Goal: Information Seeking & Learning: Learn about a topic

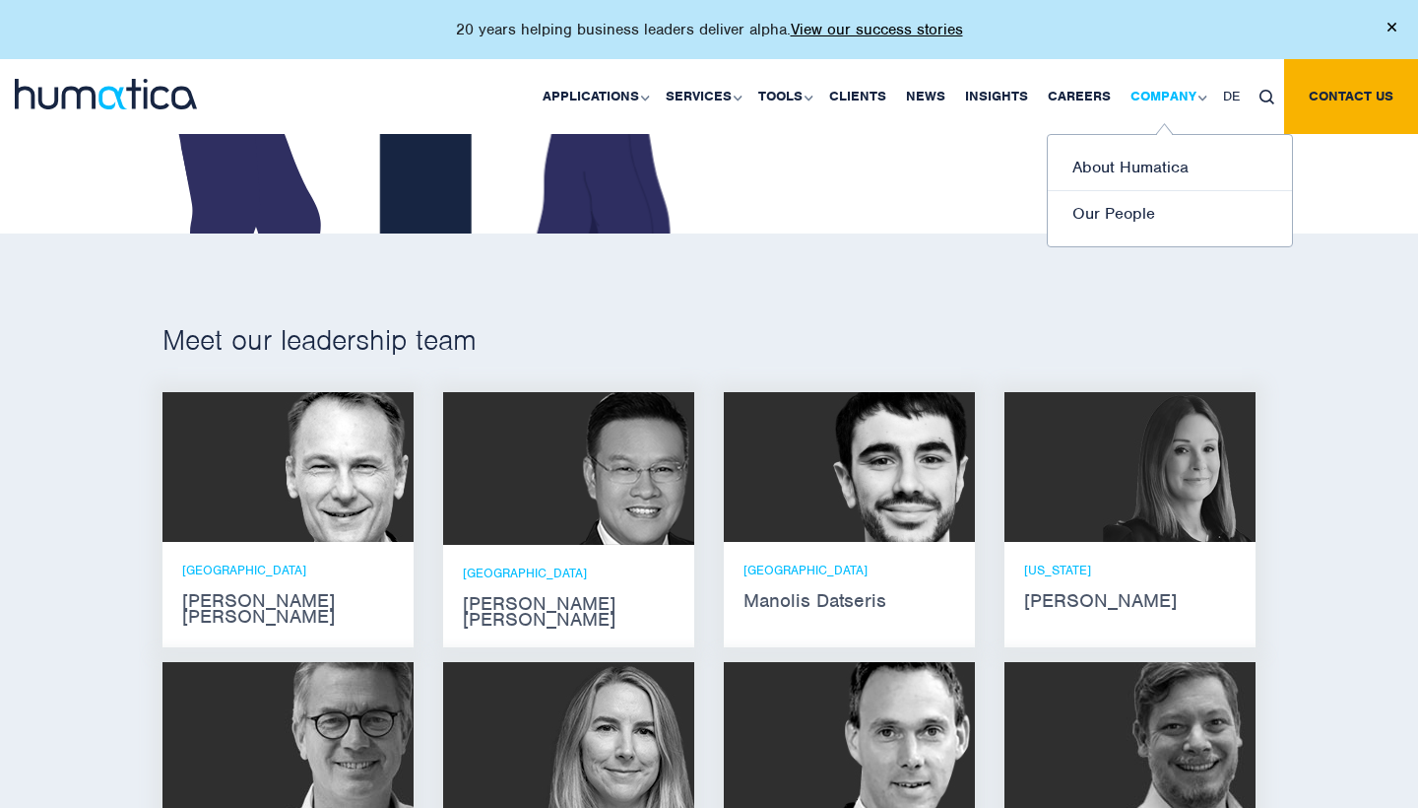
scroll to position [1003, 0]
click at [1085, 97] on link "Careers" at bounding box center [1079, 96] width 83 height 75
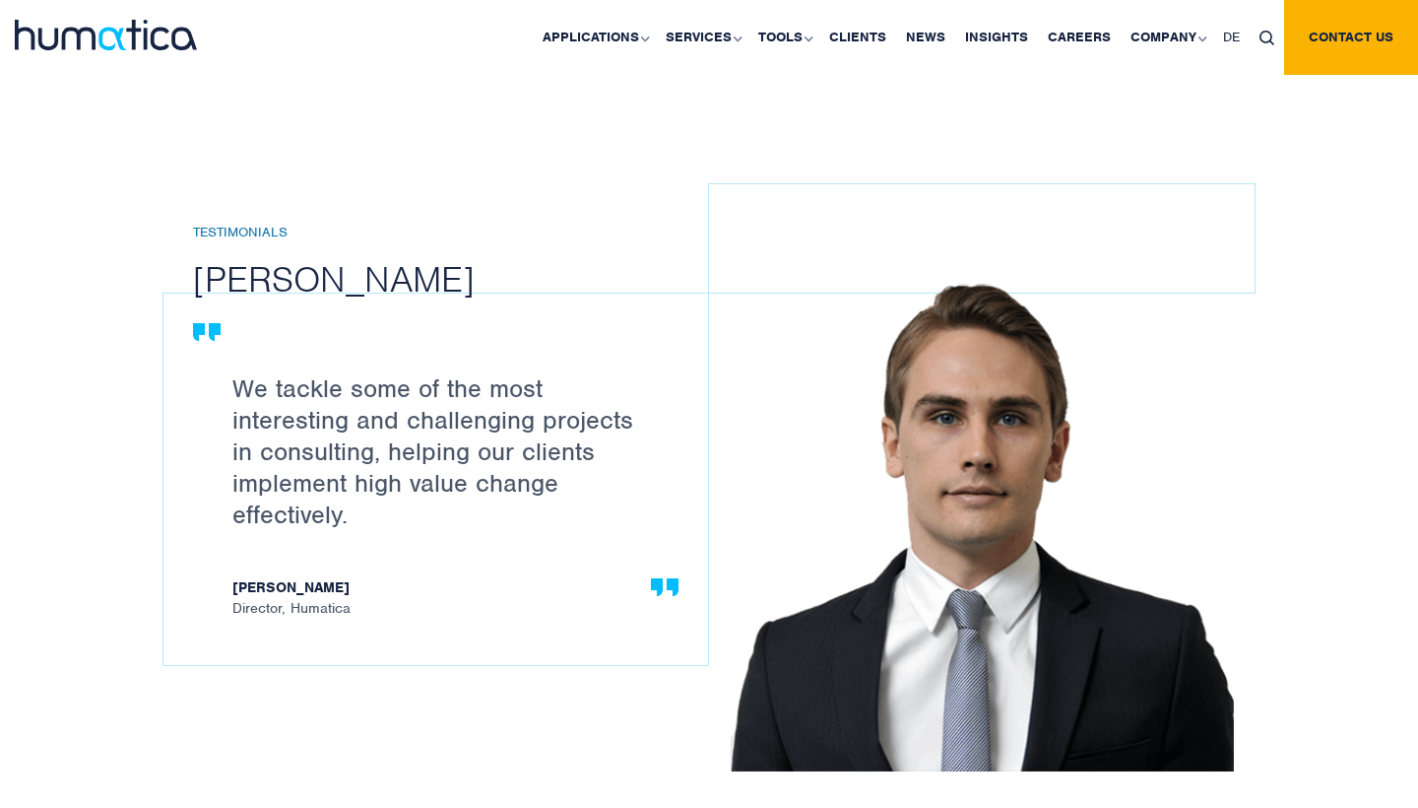
scroll to position [2028, 0]
drag, startPoint x: 201, startPoint y: 276, endPoint x: 401, endPoint y: 277, distance: 199.9
click at [401, 277] on h2 "[PERSON_NAME]" at bounding box center [465, 277] width 545 height 45
drag, startPoint x: 412, startPoint y: 277, endPoint x: 252, endPoint y: 277, distance: 159.5
click at [252, 277] on h2 "Paul Simpson" at bounding box center [465, 277] width 545 height 45
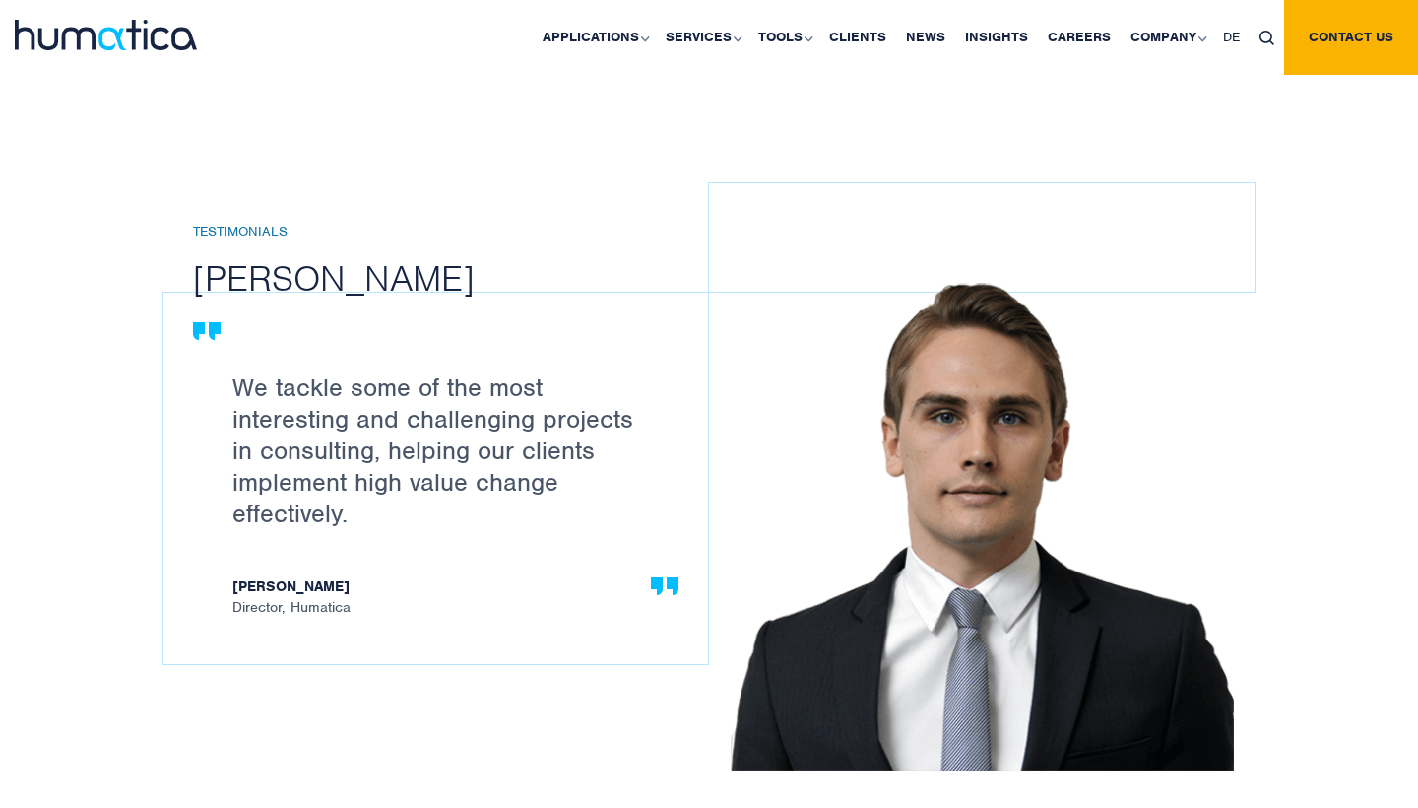
click at [252, 277] on h2 "[PERSON_NAME]" at bounding box center [465, 277] width 545 height 45
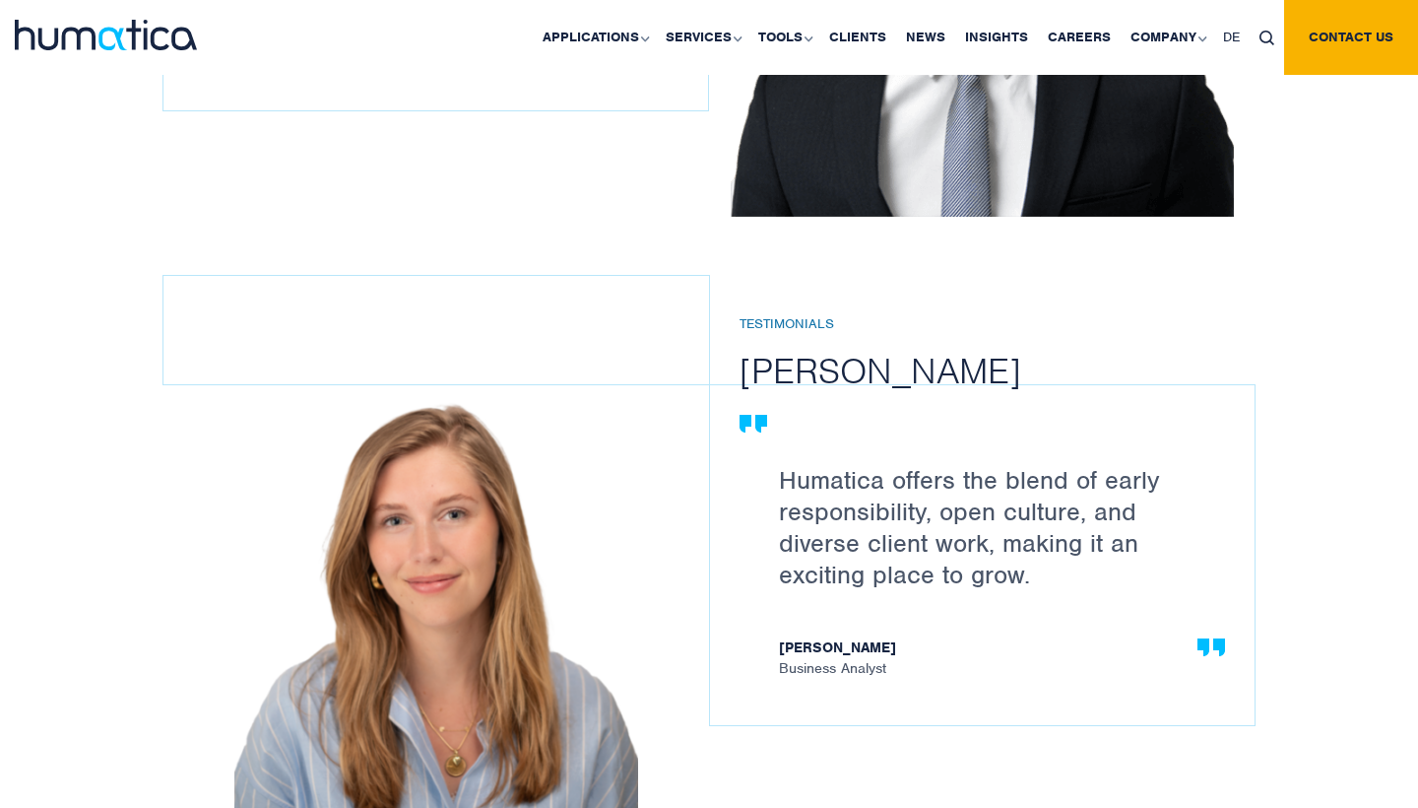
scroll to position [2731, 0]
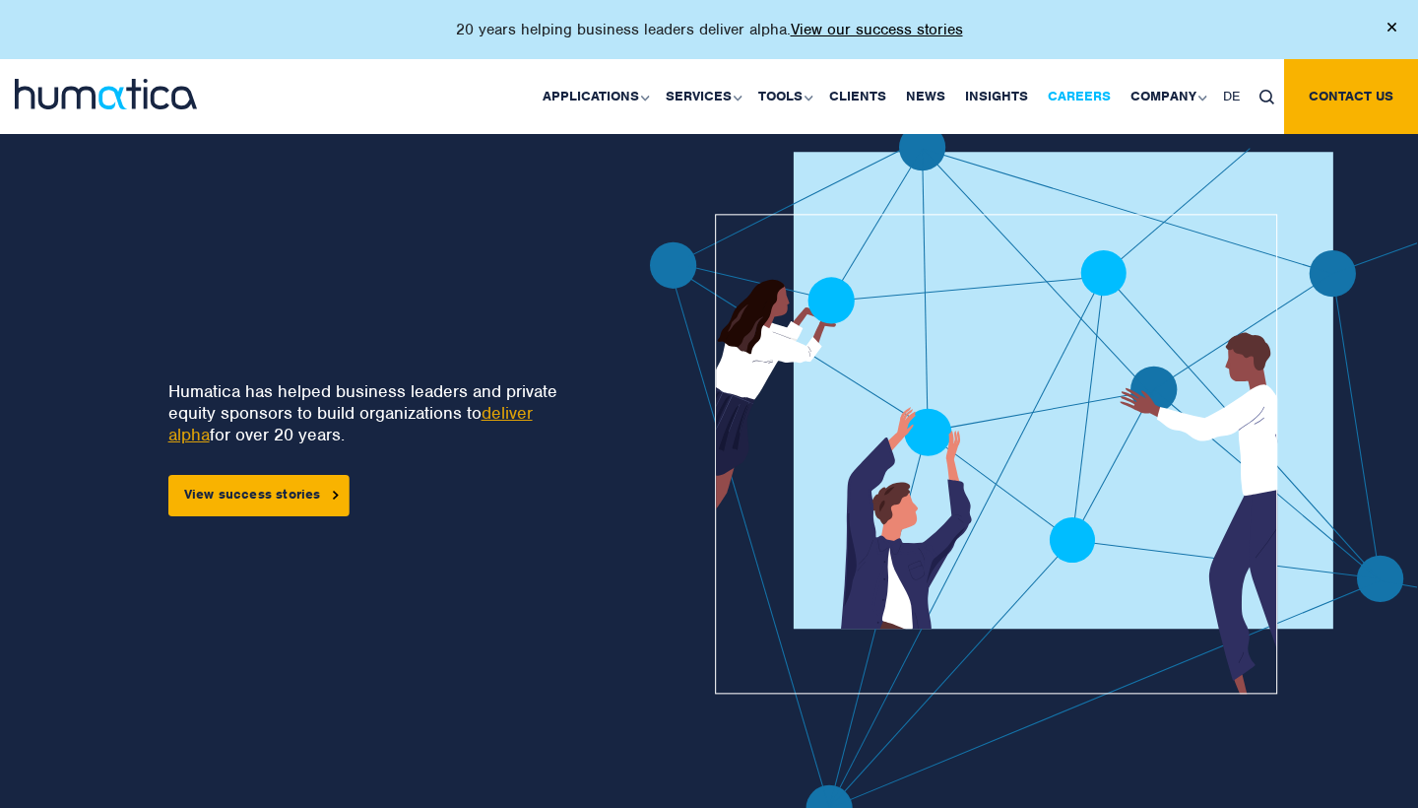
click at [1090, 109] on link "Careers" at bounding box center [1079, 96] width 83 height 75
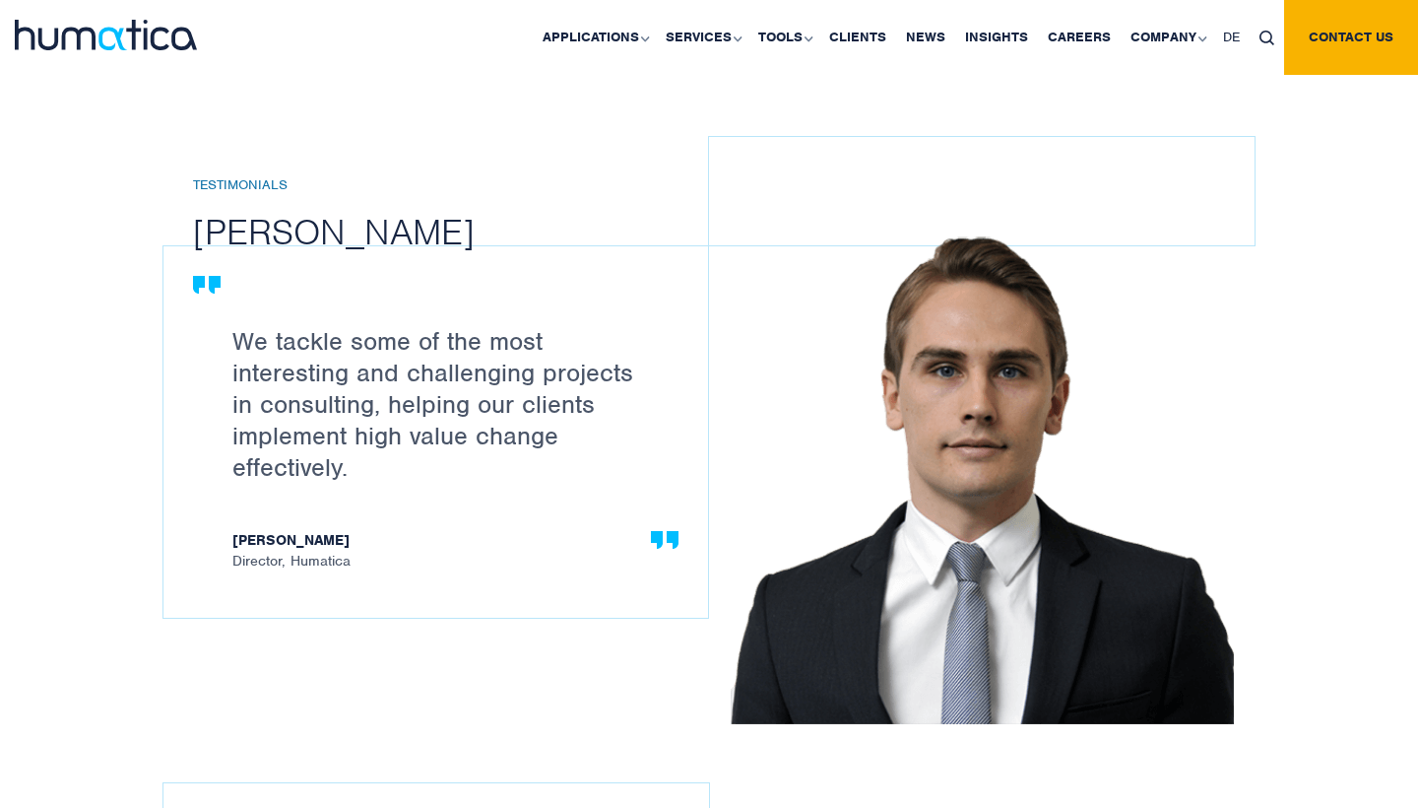
scroll to position [2230, 0]
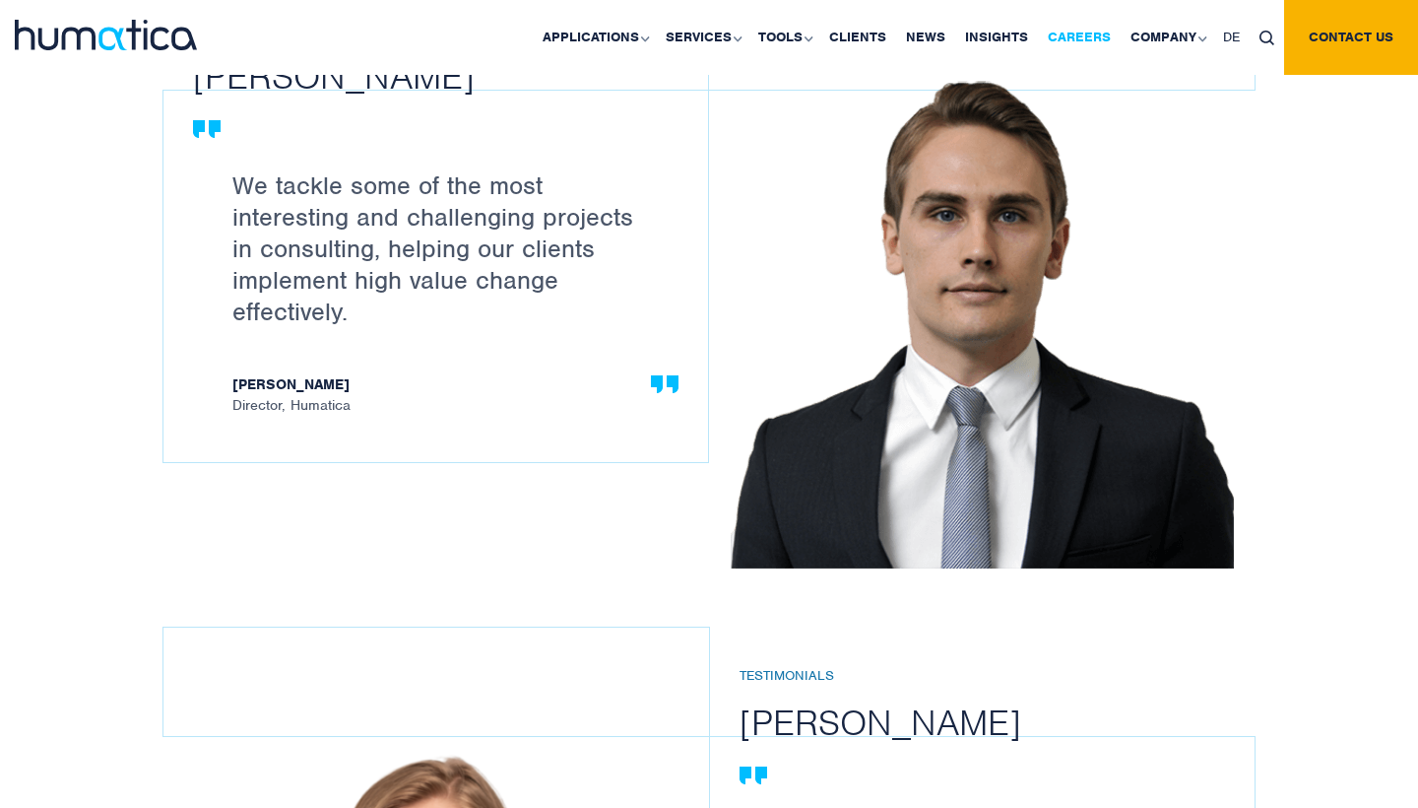
click at [1103, 34] on link "Careers" at bounding box center [1079, 37] width 83 height 75
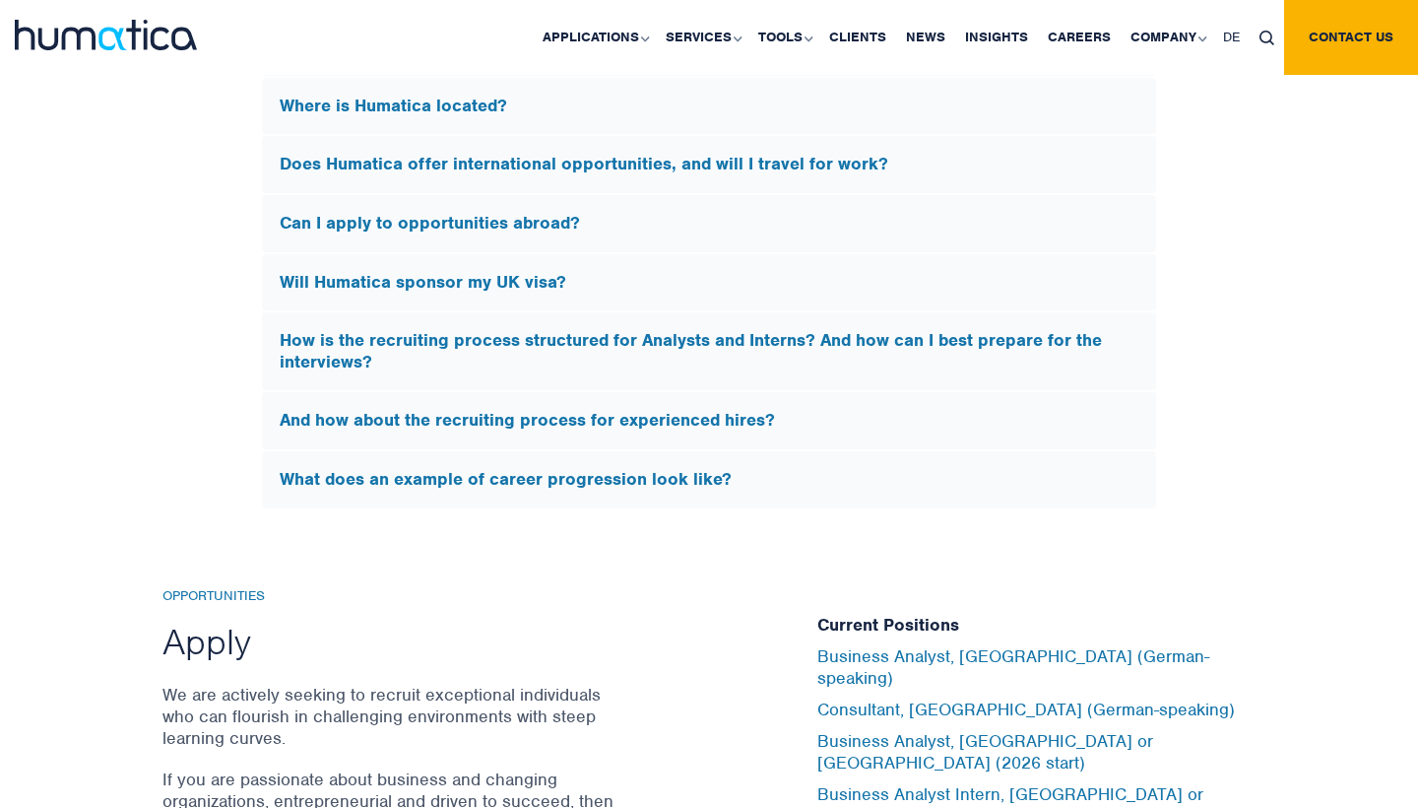
scroll to position [6477, 0]
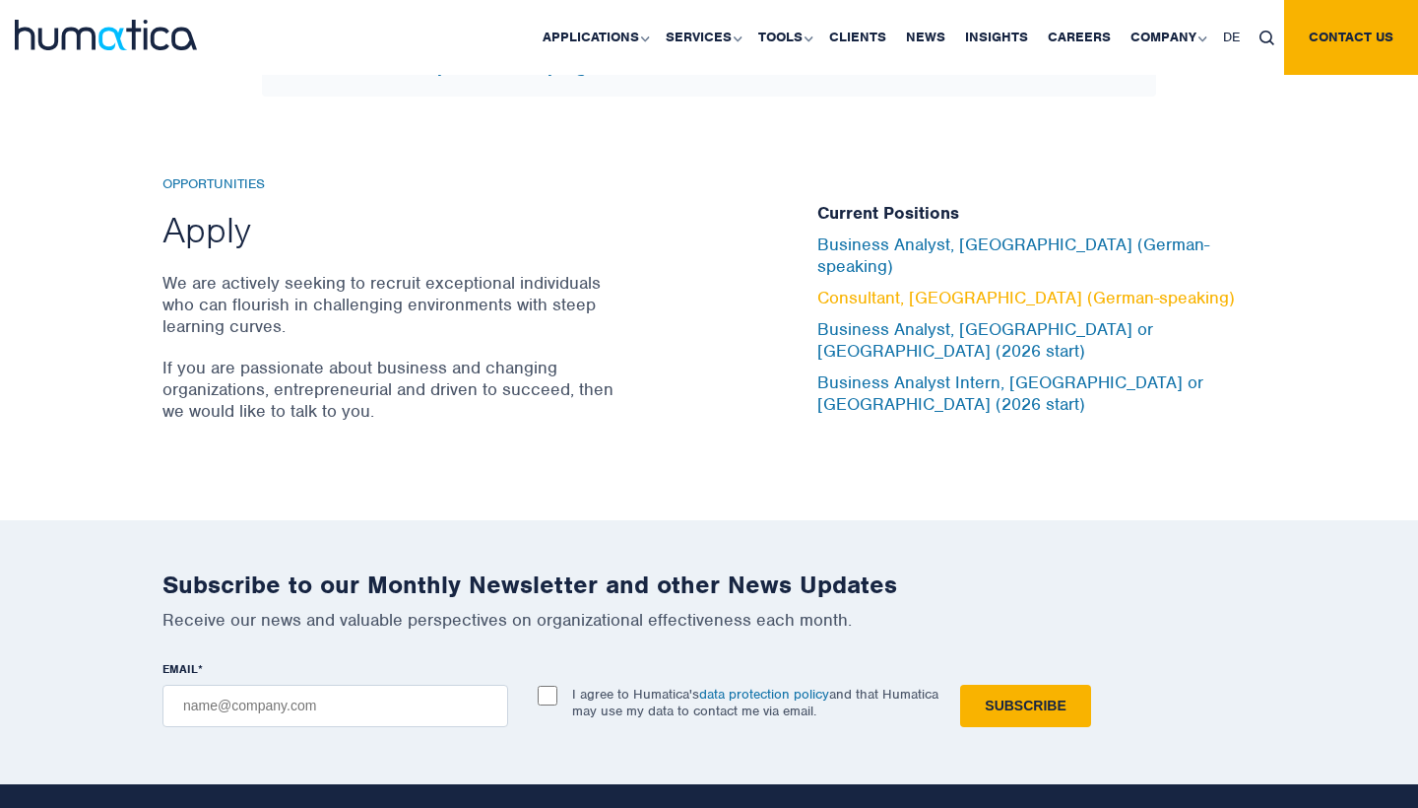
click at [923, 291] on link "Consultant, [GEOGRAPHIC_DATA] (German-speaking)" at bounding box center [1026, 298] width 418 height 22
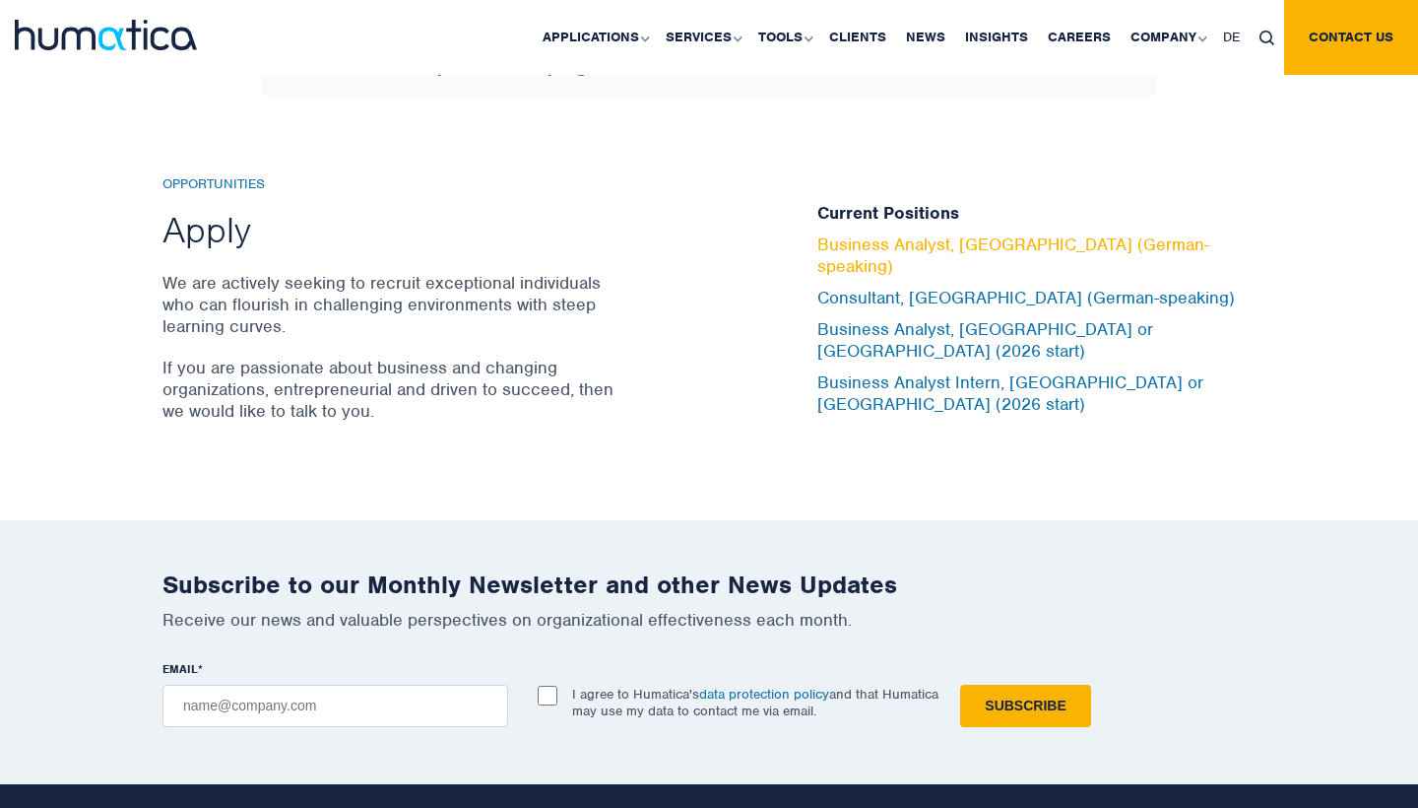
click at [948, 270] on link "Business Analyst, [GEOGRAPHIC_DATA] (German-speaking)" at bounding box center [1013, 254] width 392 height 43
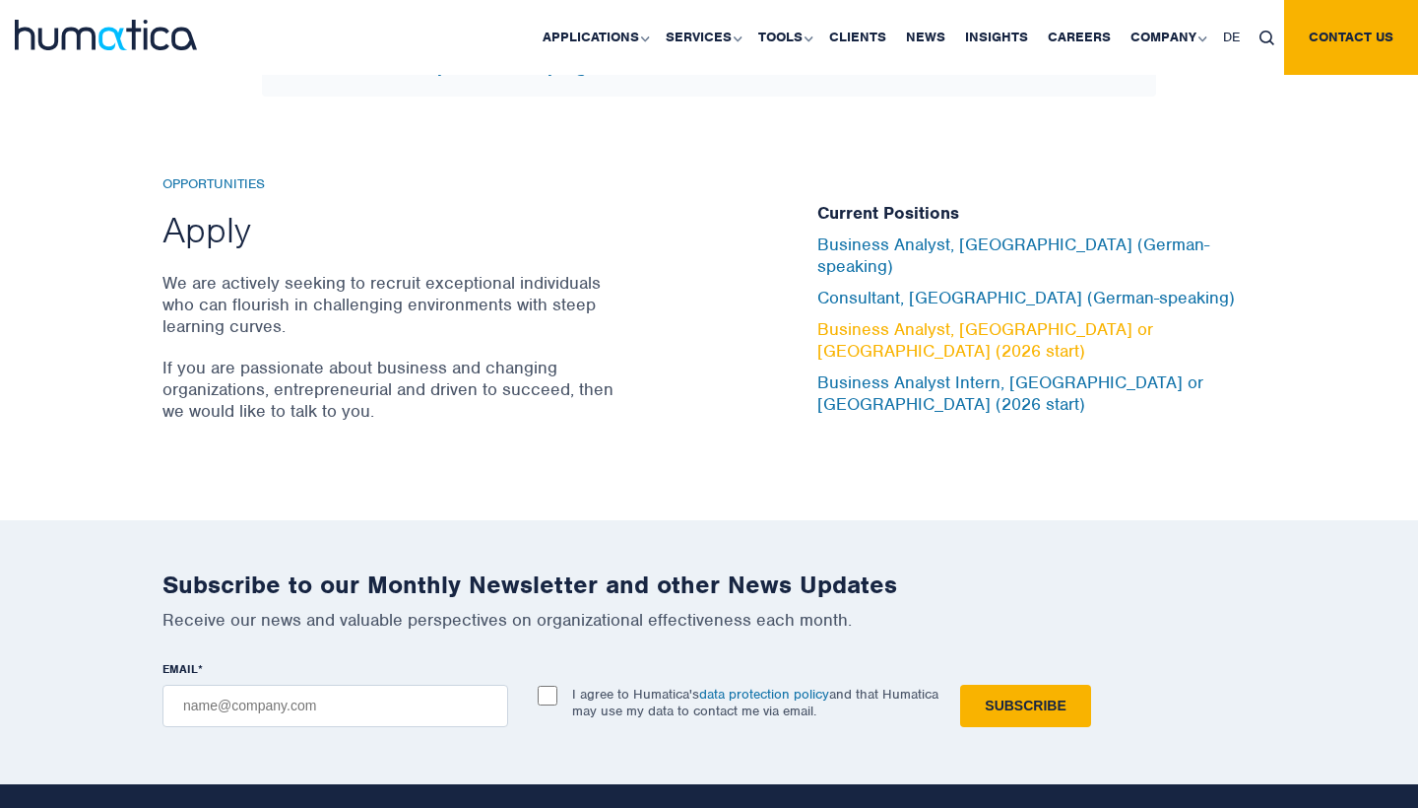
click at [927, 325] on link "Business Analyst, [GEOGRAPHIC_DATA] or [GEOGRAPHIC_DATA] (2026 start)" at bounding box center [985, 339] width 336 height 43
